Goal: Information Seeking & Learning: Learn about a topic

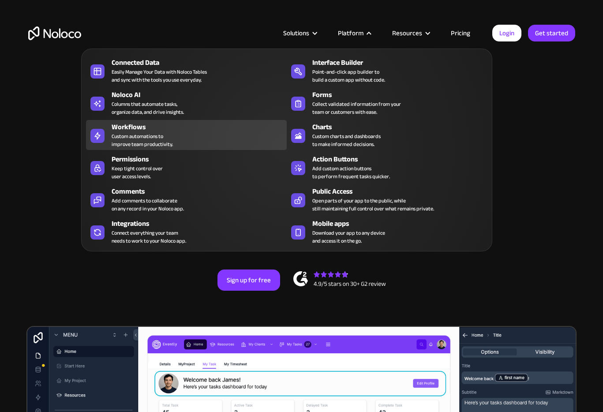
click at [149, 129] on div "Workflows" at bounding box center [201, 127] width 179 height 11
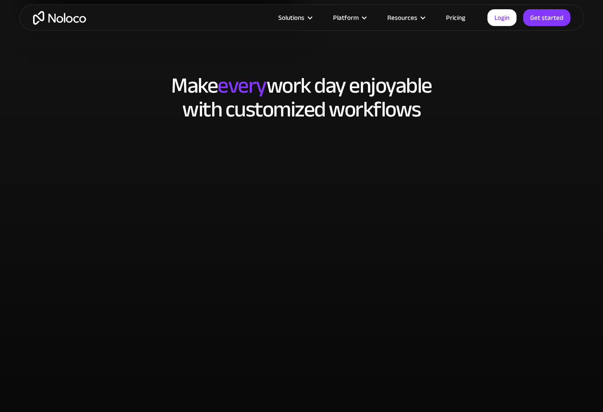
scroll to position [1718, 0]
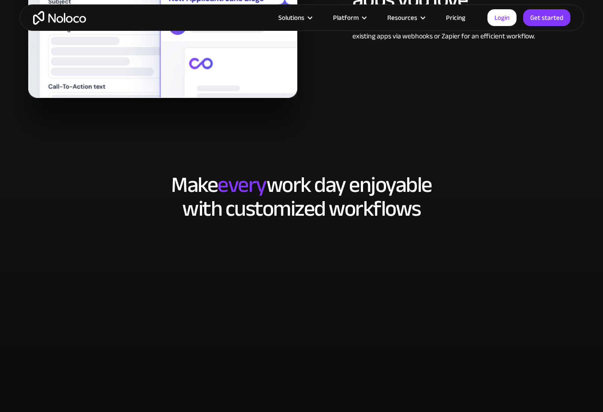
click at [460, 19] on link "Pricing" at bounding box center [455, 17] width 41 height 11
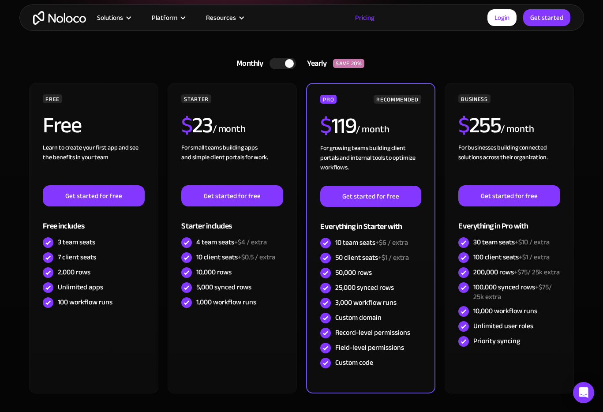
scroll to position [190, 0]
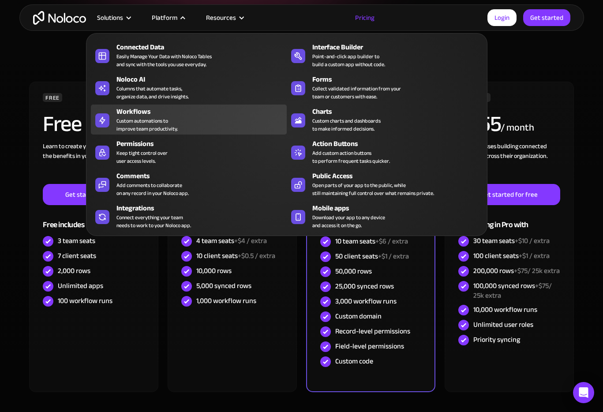
click at [138, 119] on div "Custom automations to improve team productivity." at bounding box center [146, 125] width 61 height 16
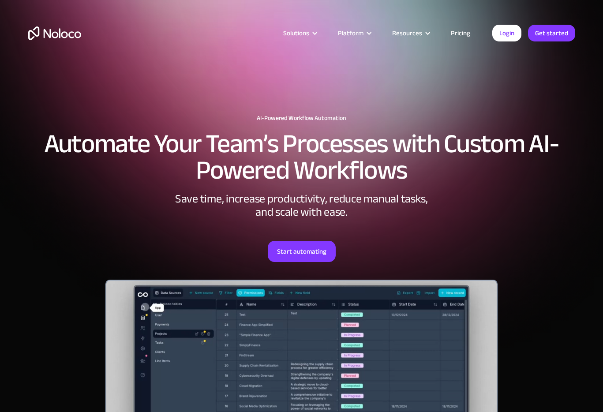
click at [363, 159] on h2 "Automate Your Team’s Processes with Custom AI-Powered Workflows" at bounding box center [301, 157] width 547 height 53
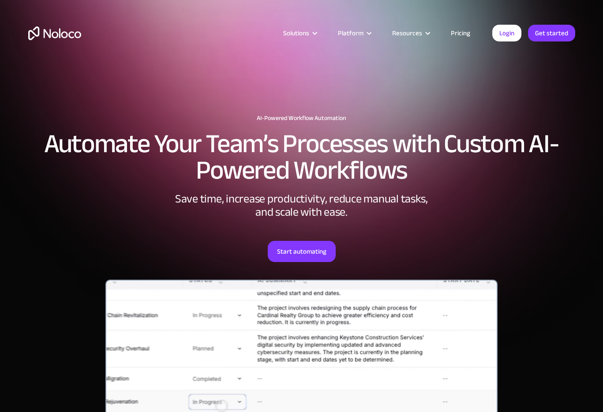
click at [363, 159] on h2 "Automate Your Team’s Processes with Custom AI-Powered Workflows" at bounding box center [301, 157] width 547 height 53
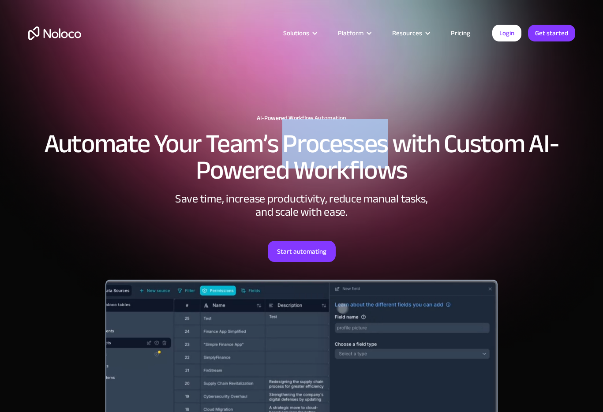
click at [363, 159] on h2 "Automate Your Team’s Processes with Custom AI-Powered Workflows" at bounding box center [301, 157] width 547 height 53
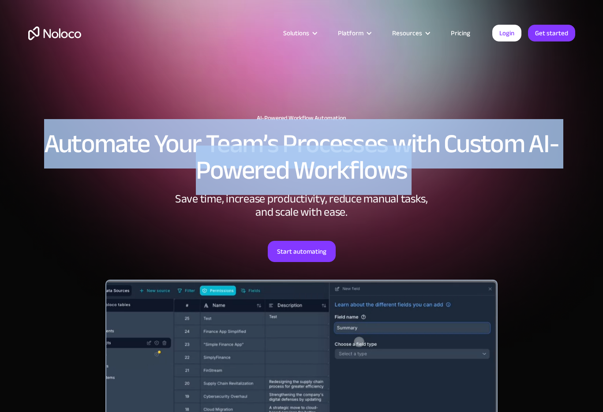
copy h2 "Automate Your Team’s Processes with Custom AI-Powered Workflows"
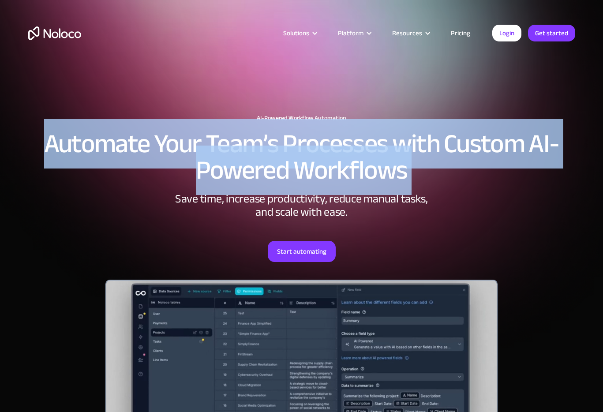
click at [332, 211] on div "Save time, increase productivity, reduce manual tasks, and scale with ease." at bounding box center [301, 205] width 265 height 26
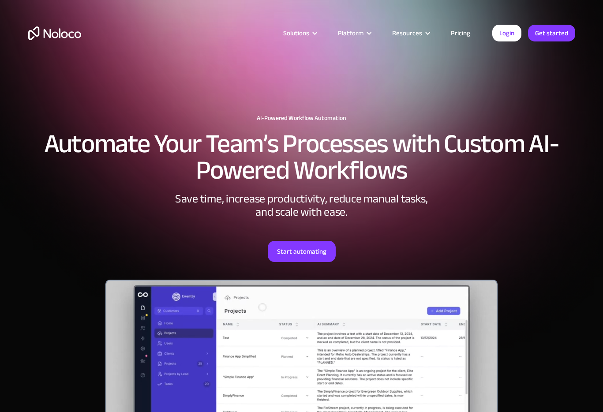
click at [332, 211] on div "Save time, increase productivity, reduce manual tasks, and scale with ease." at bounding box center [301, 205] width 265 height 26
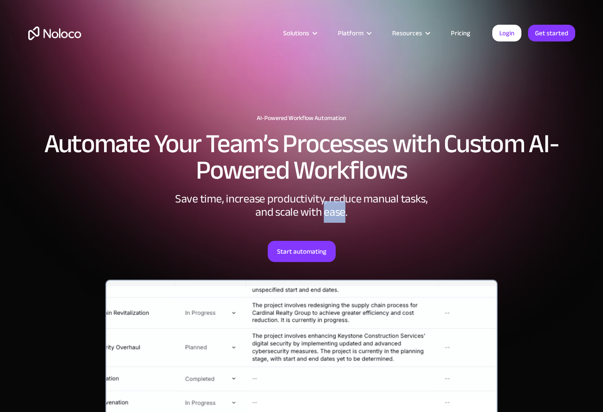
click at [332, 211] on div "Save time, increase productivity, reduce manual tasks, and scale with ease." at bounding box center [301, 205] width 265 height 26
